Goal: Register for event/course

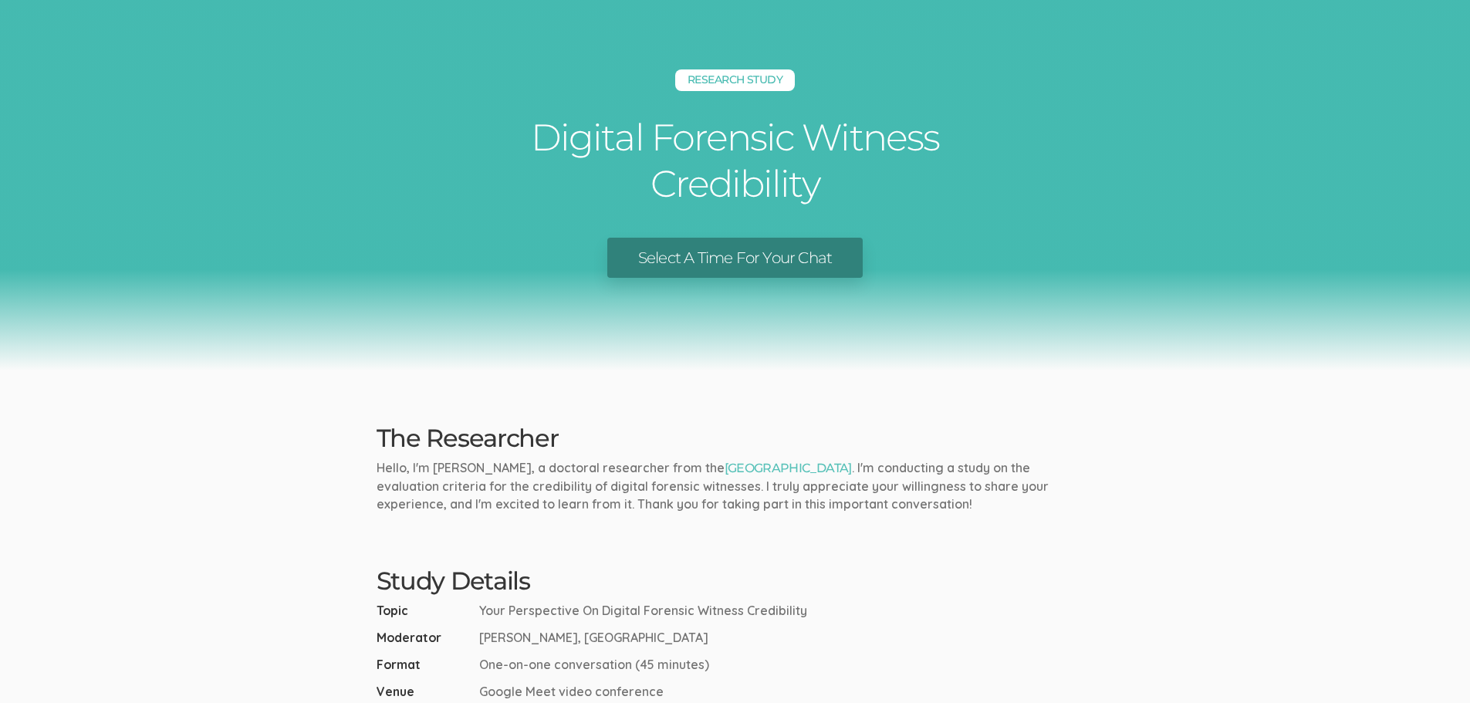
click at [770, 265] on link "Select A Time For Your Chat" at bounding box center [734, 258] width 255 height 41
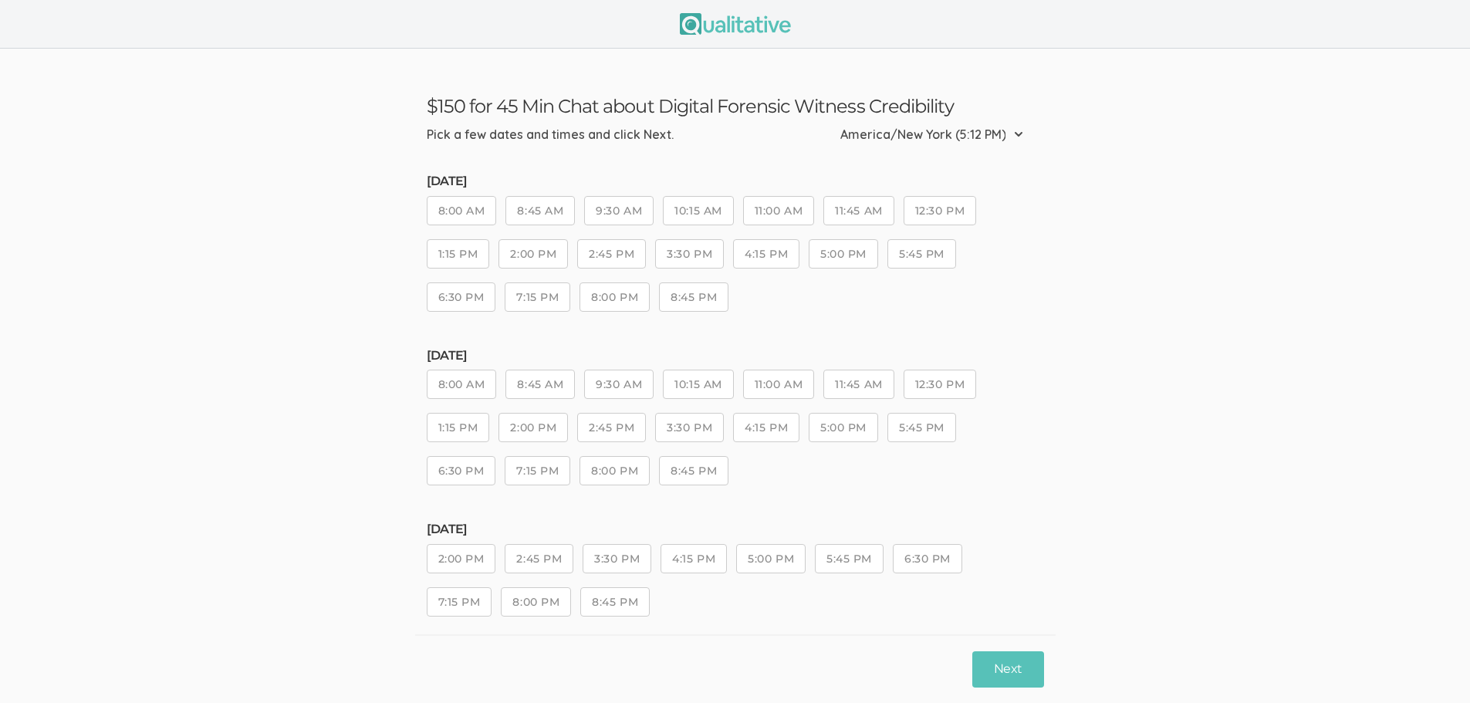
click at [611, 389] on button "9:30 AM" at bounding box center [618, 384] width 69 height 29
click at [1011, 671] on button "Next" at bounding box center [1007, 669] width 71 height 36
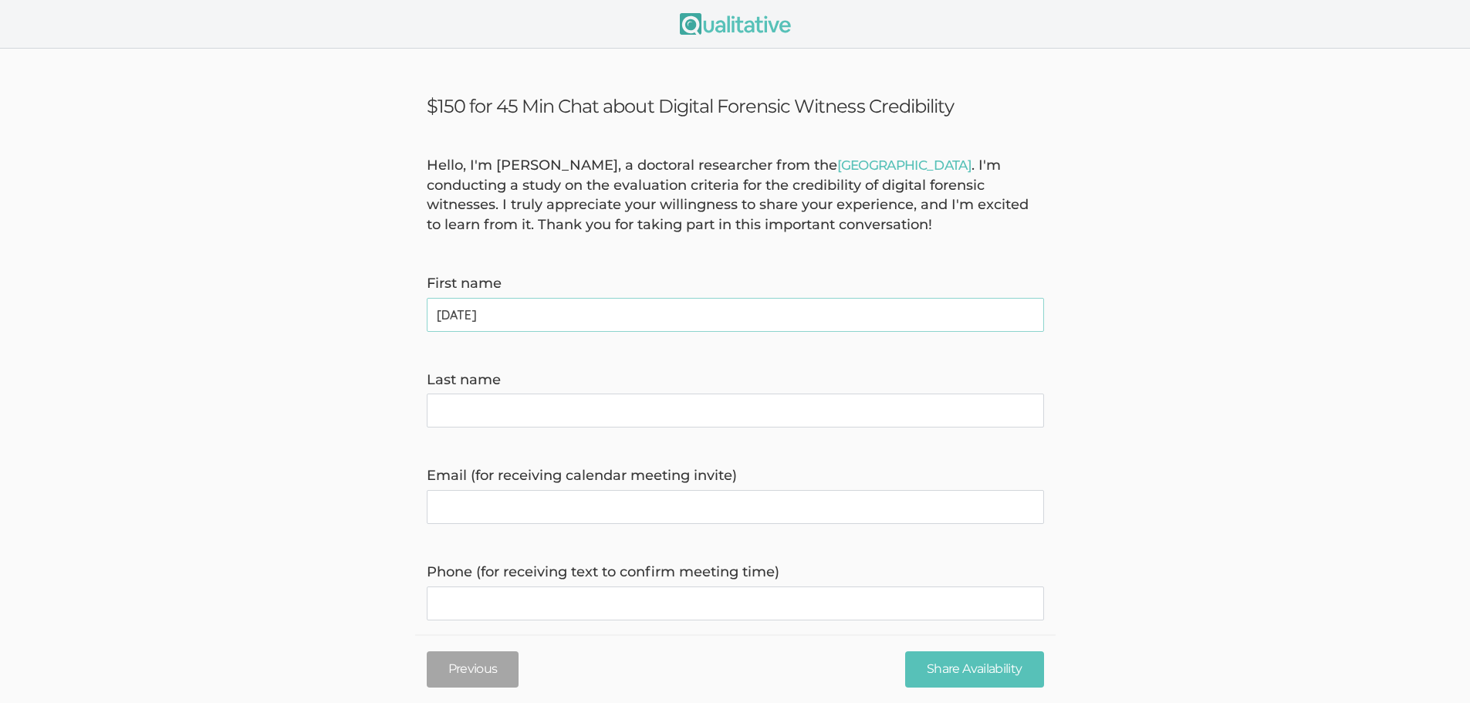
type name "[DATE]"
type name "[PERSON_NAME]"
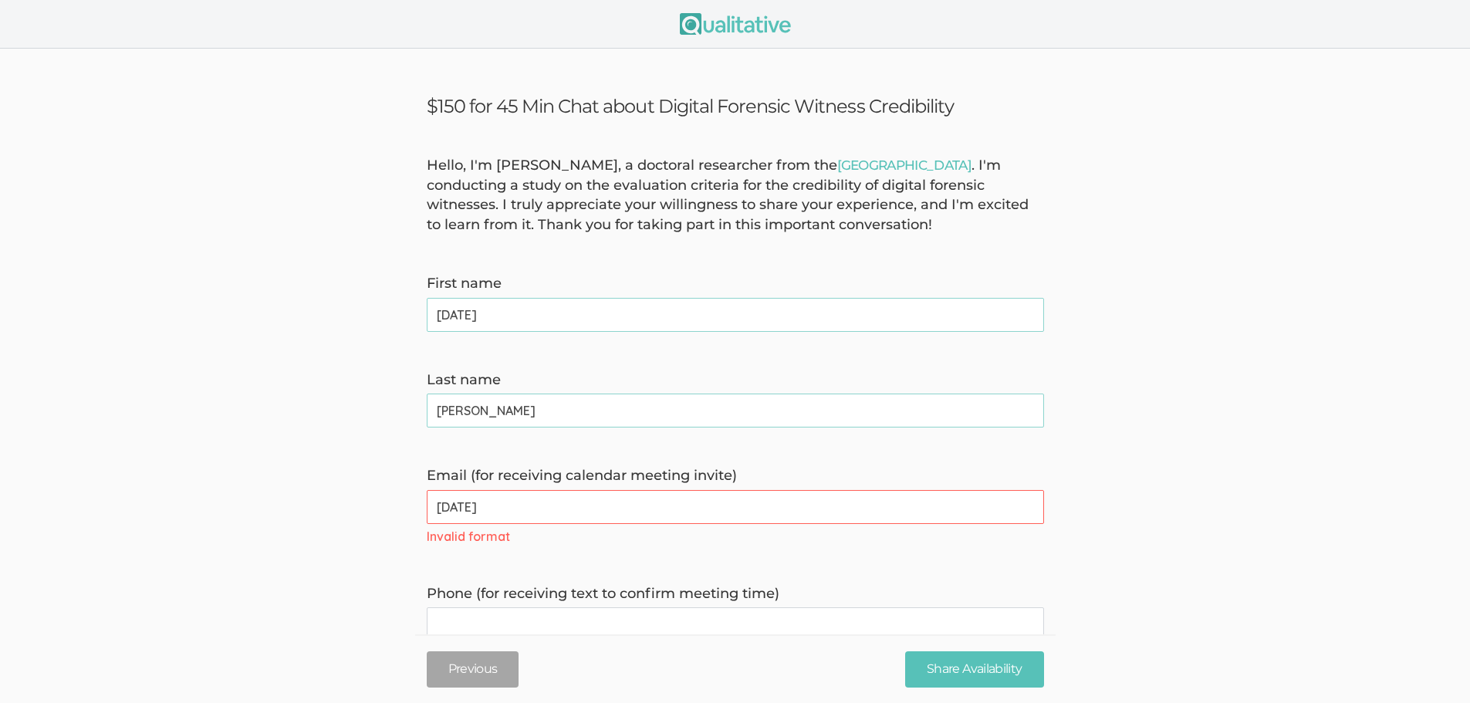
type invite\) "[EMAIL_ADDRESS][DOMAIN_NAME]"
type time\) "9175898627"
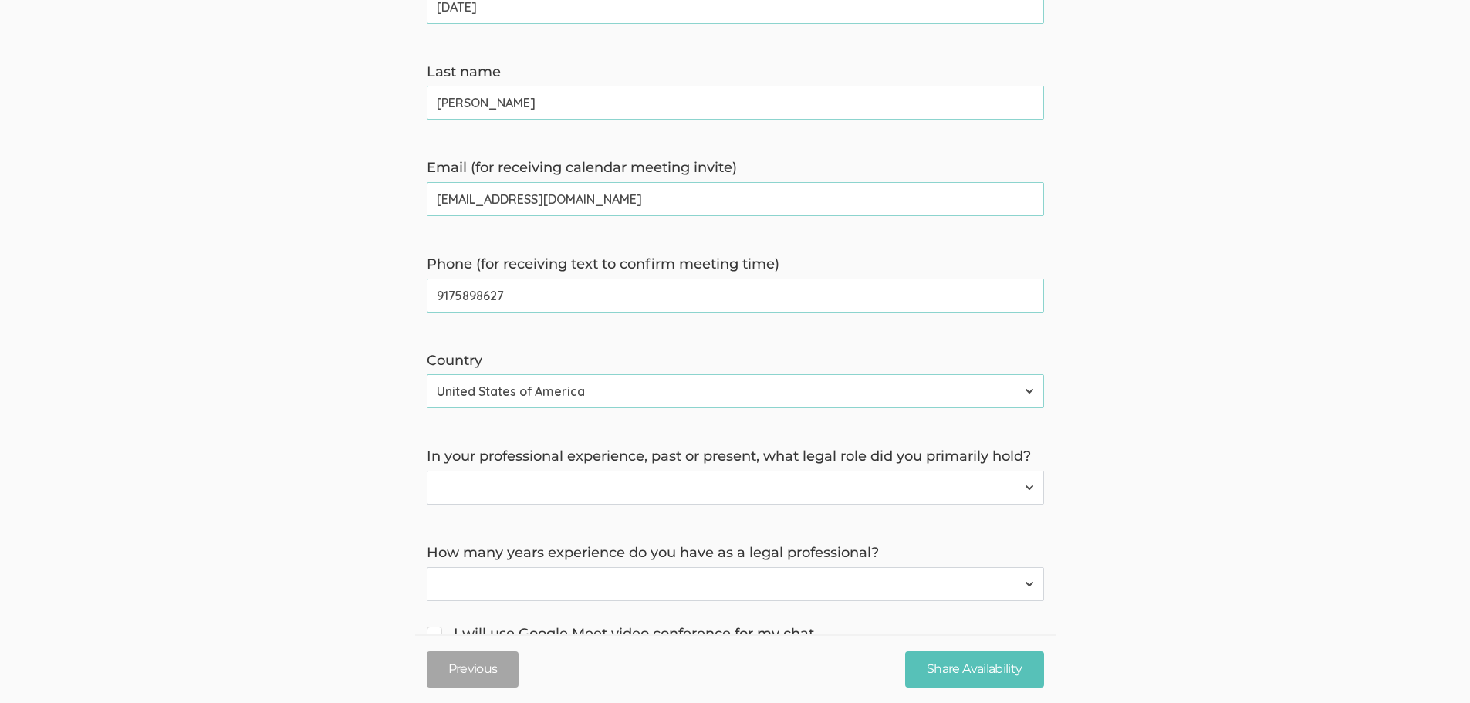
scroll to position [309, 0]
click at [638, 489] on select "Forensic Professional (also includes Forensic Analyst or Forensic Examiner) Inv…" at bounding box center [735, 487] width 617 height 34
select select "4"
click at [427, 470] on select "Forensic Professional (also includes Forensic Analyst or Forensic Examiner) Inv…" at bounding box center [735, 487] width 617 height 34
click at [522, 586] on select "Less than 1 year 1 to 4 years 5+ years" at bounding box center [735, 583] width 617 height 34
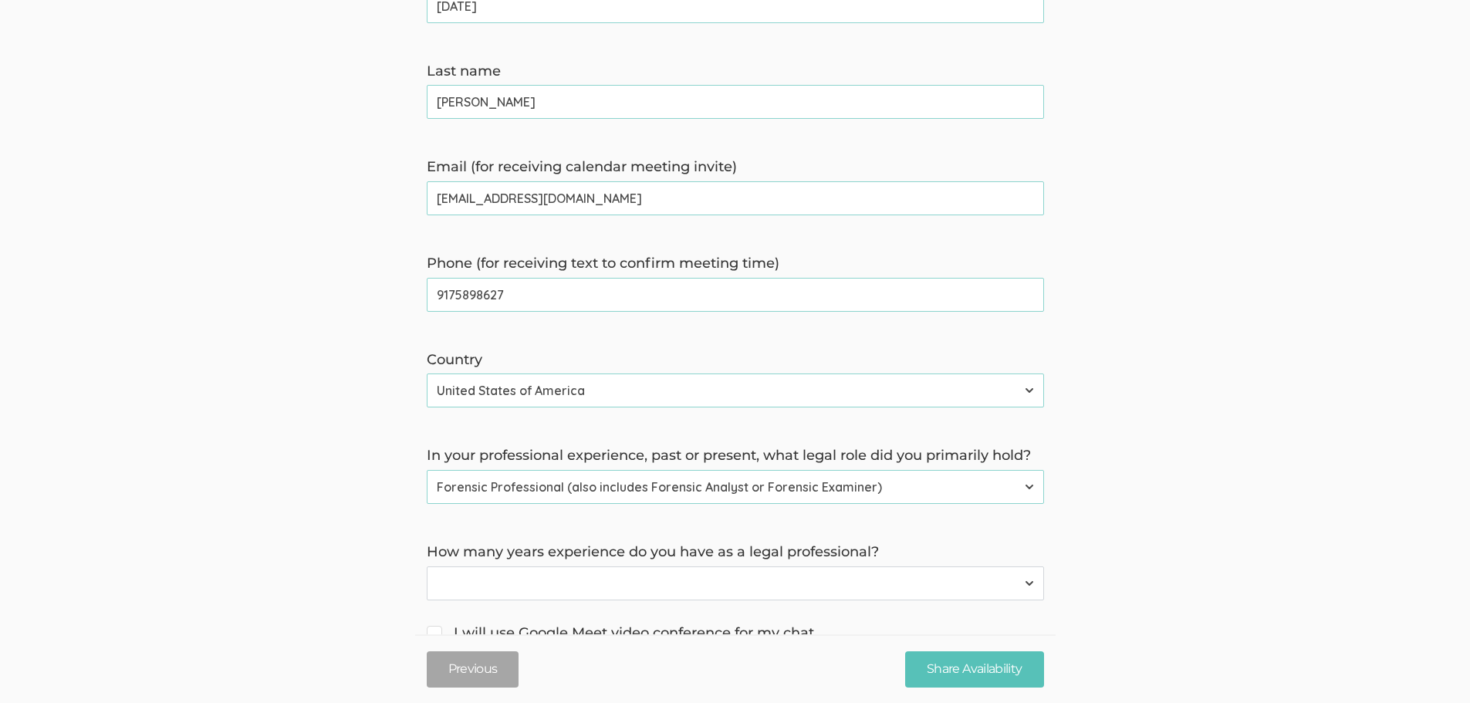
click at [513, 586] on select "Less than 1 year 1 to 4 years 5+ years" at bounding box center [735, 583] width 617 height 34
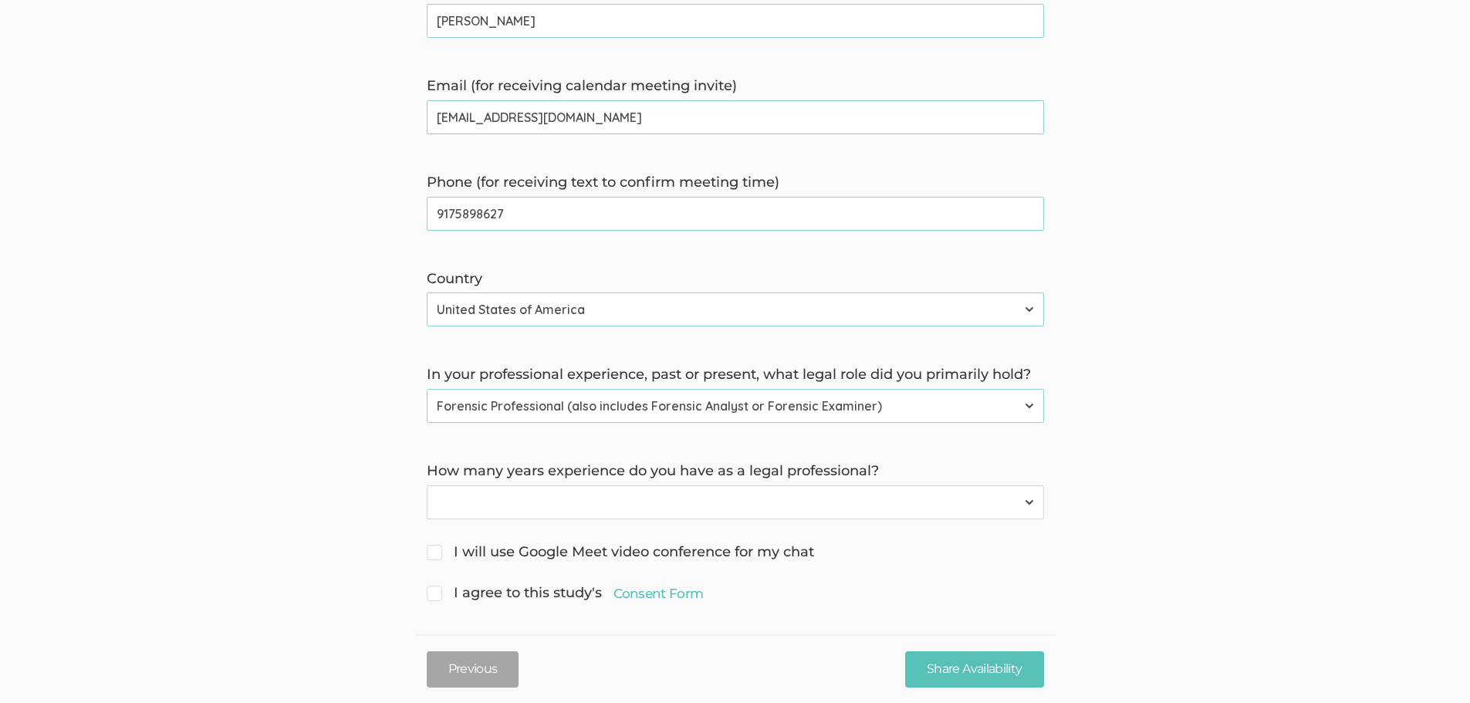
scroll to position [400, 0]
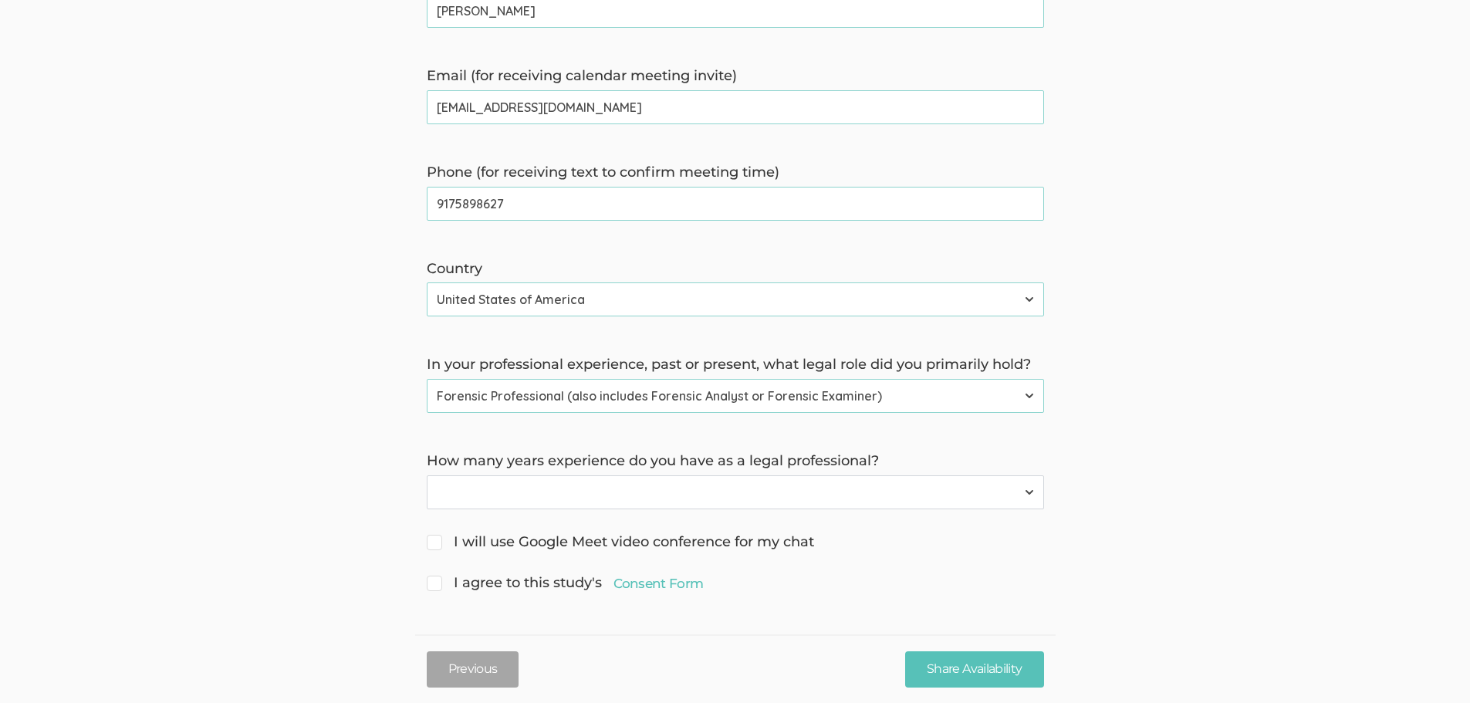
click at [441, 545] on span "I will use Google Meet video conference for my chat" at bounding box center [620, 542] width 387 height 20
click at [437, 545] on input "I will use Google Meet video conference for my chat" at bounding box center [432, 540] width 10 height 10
click at [442, 547] on span "I will use Google Meet video conference for my chat" at bounding box center [620, 542] width 387 height 20
click at [437, 545] on input "I will use Google Meet video conference for my chat" at bounding box center [432, 540] width 10 height 10
checkbox input "false"
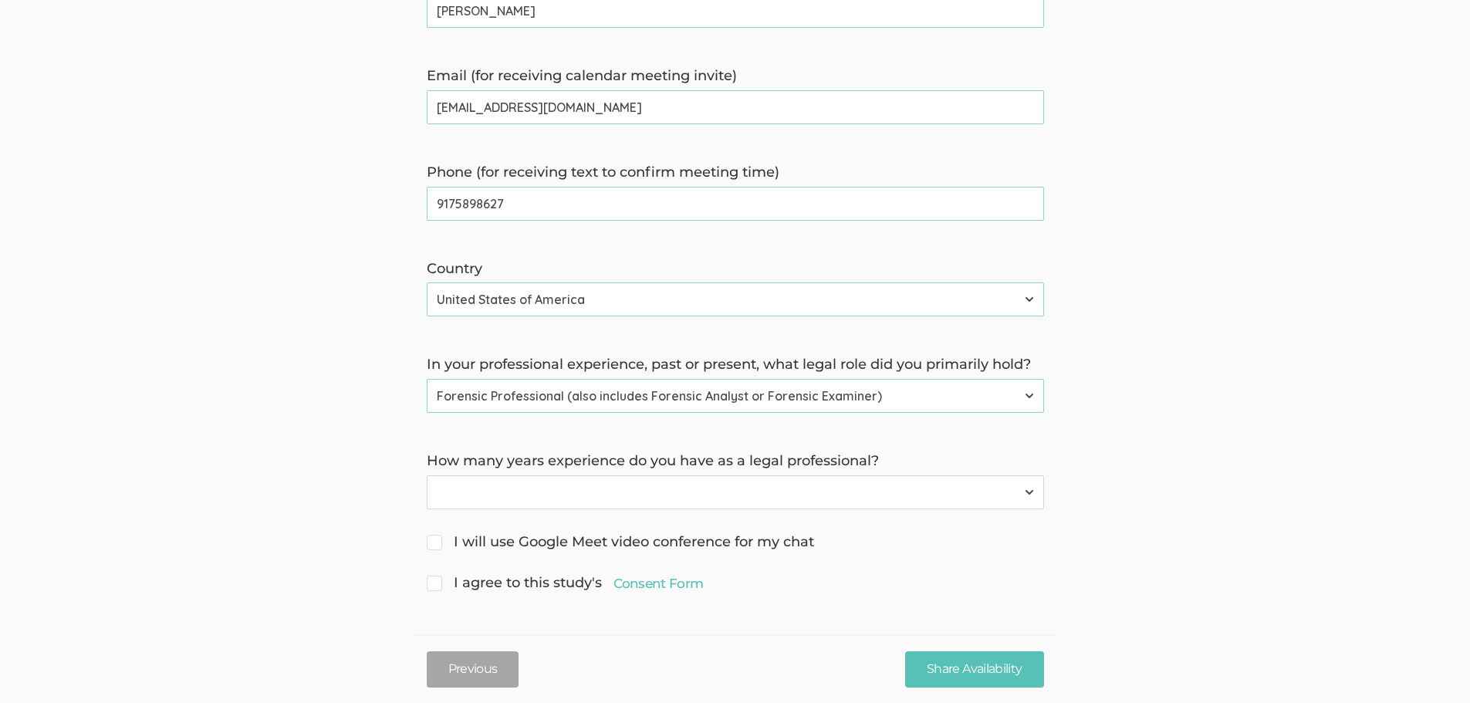
click at [430, 582] on input "I agree to this study's Consent Form" at bounding box center [432, 581] width 10 height 10
checkbox input "true"
click at [498, 496] on select "Less than 1 year 1 to 4 years 5+ years" at bounding box center [735, 492] width 617 height 34
select select "0"
click at [427, 475] on select "Less than 1 year 1 to 4 years 5+ years" at bounding box center [735, 492] width 617 height 34
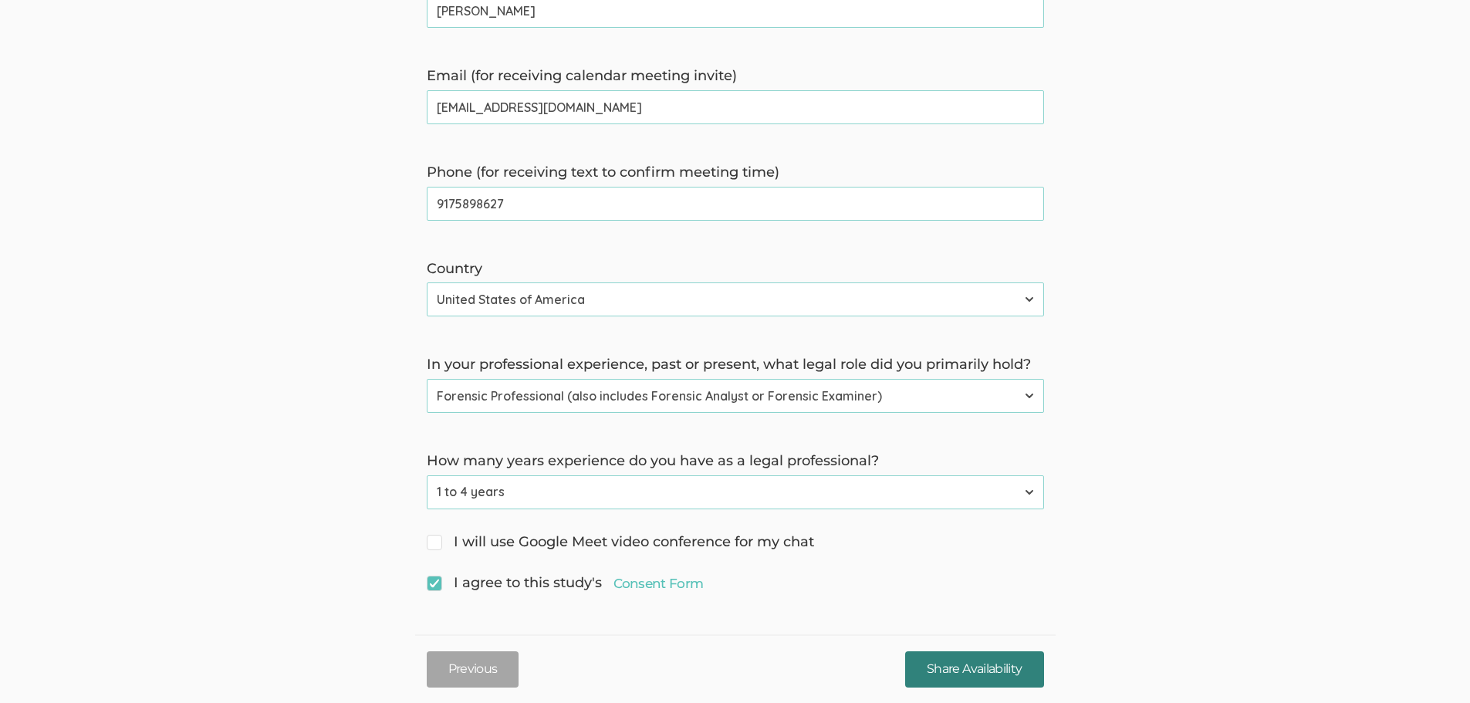
click at [966, 663] on input "Share Availability" at bounding box center [974, 669] width 138 height 36
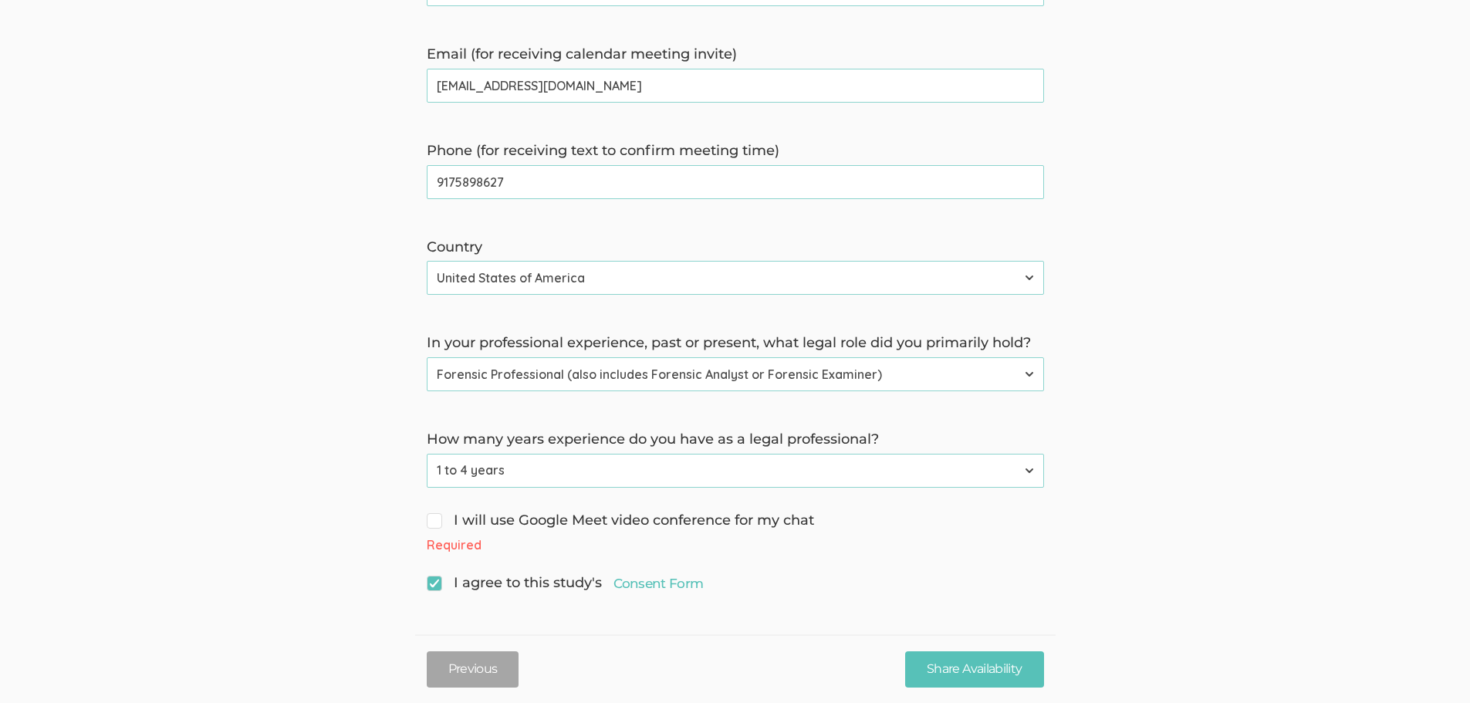
click at [461, 531] on div "I will use Google Meet video conference for my chat Required" at bounding box center [735, 533] width 640 height 44
click at [435, 523] on input "I will use Google Meet video conference for my chat" at bounding box center [432, 519] width 10 height 10
checkbox input "true"
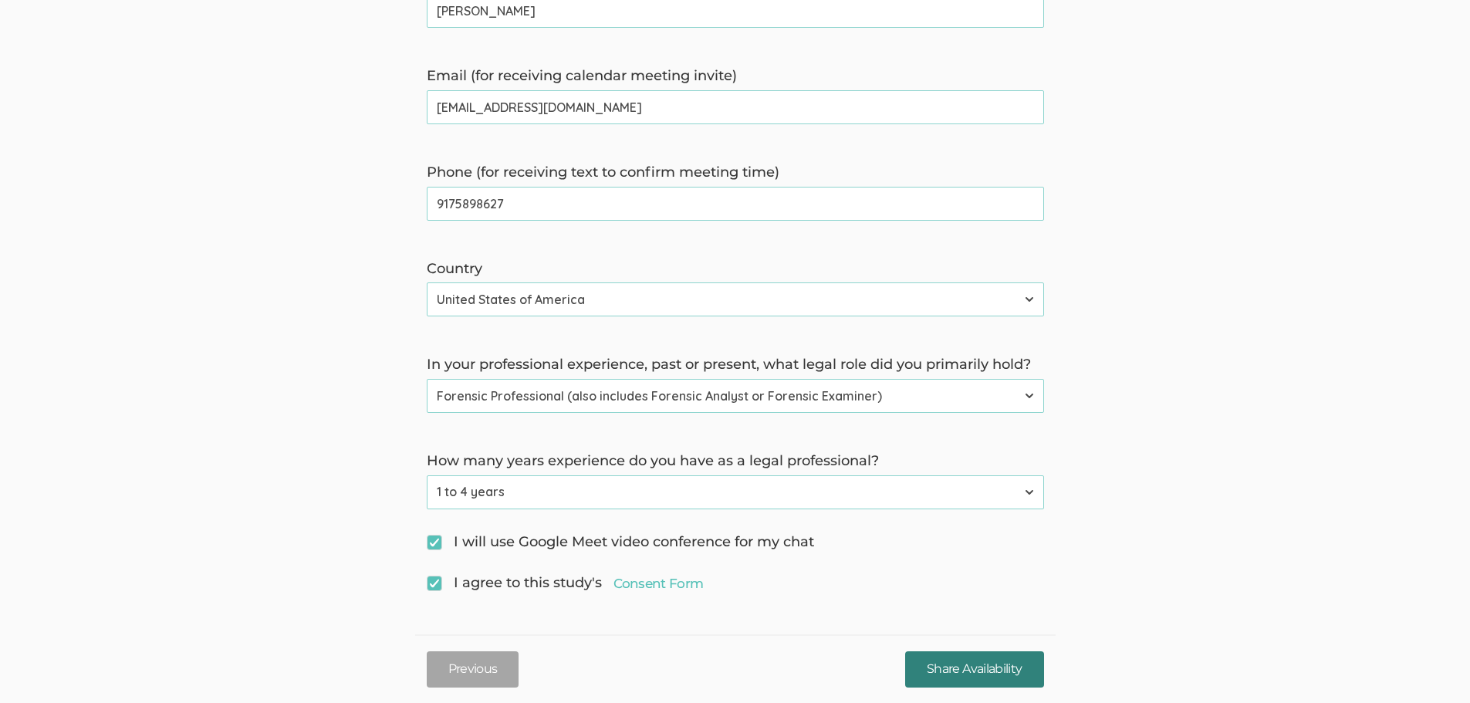
click at [995, 668] on input "Share Availability" at bounding box center [974, 669] width 138 height 36
